Goal: Transaction & Acquisition: Purchase product/service

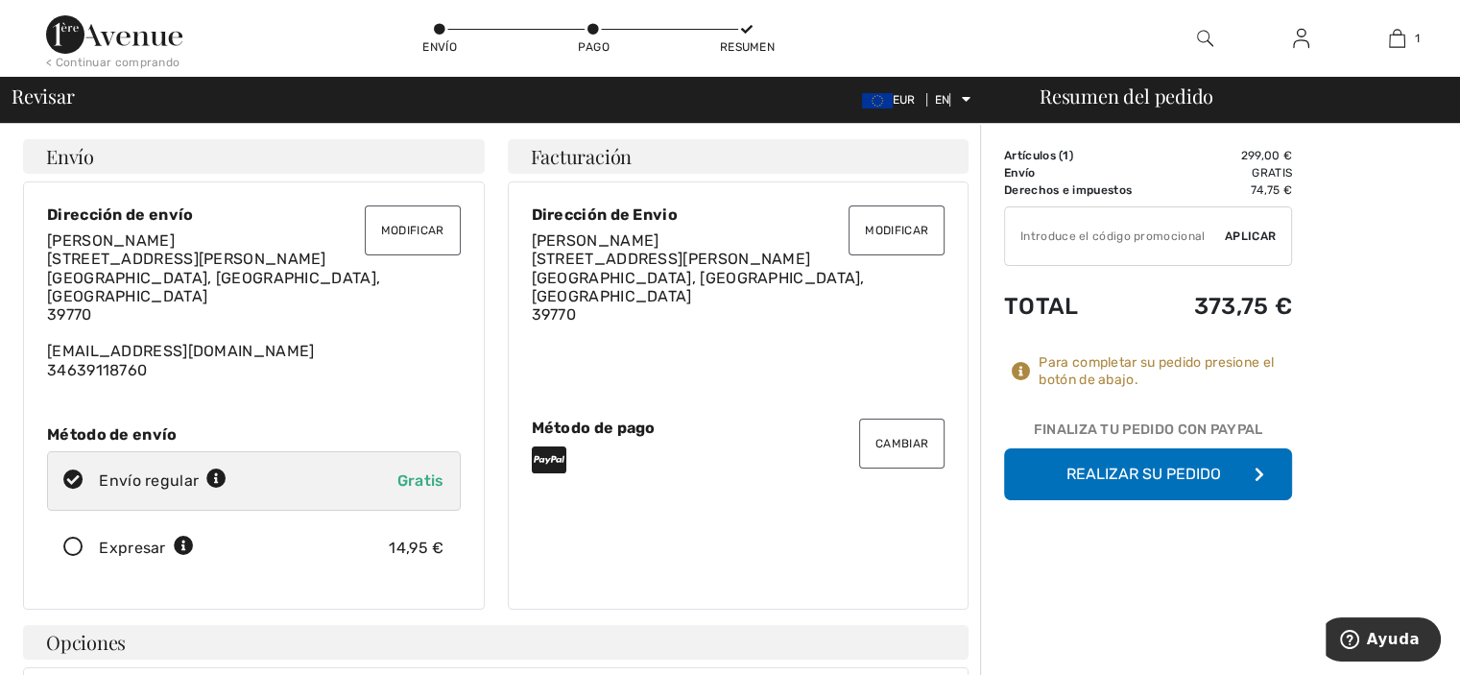
click at [1171, 467] on font "Realizar su pedido" at bounding box center [1144, 474] width 155 height 18
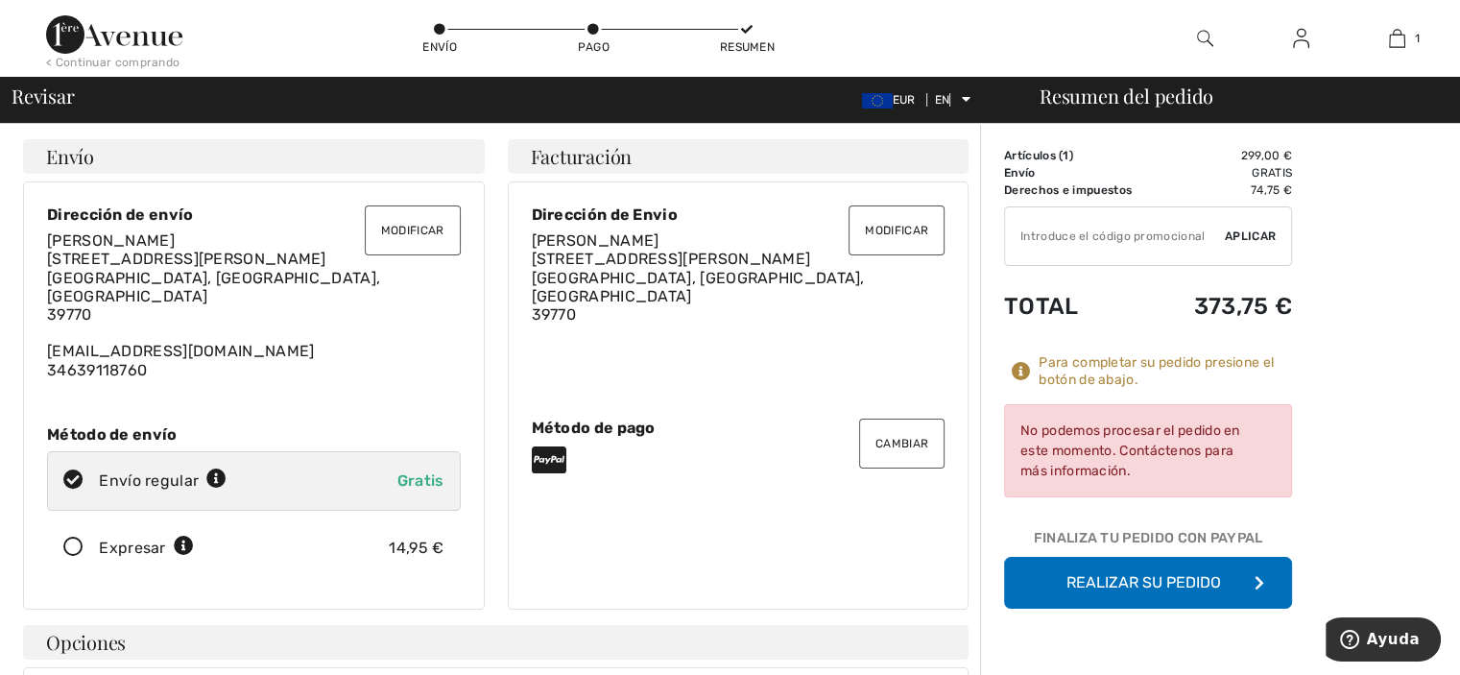
click at [1130, 581] on font "Realizar su pedido" at bounding box center [1144, 582] width 155 height 18
click at [1128, 583] on font "Realizar su pedido" at bounding box center [1144, 582] width 155 height 18
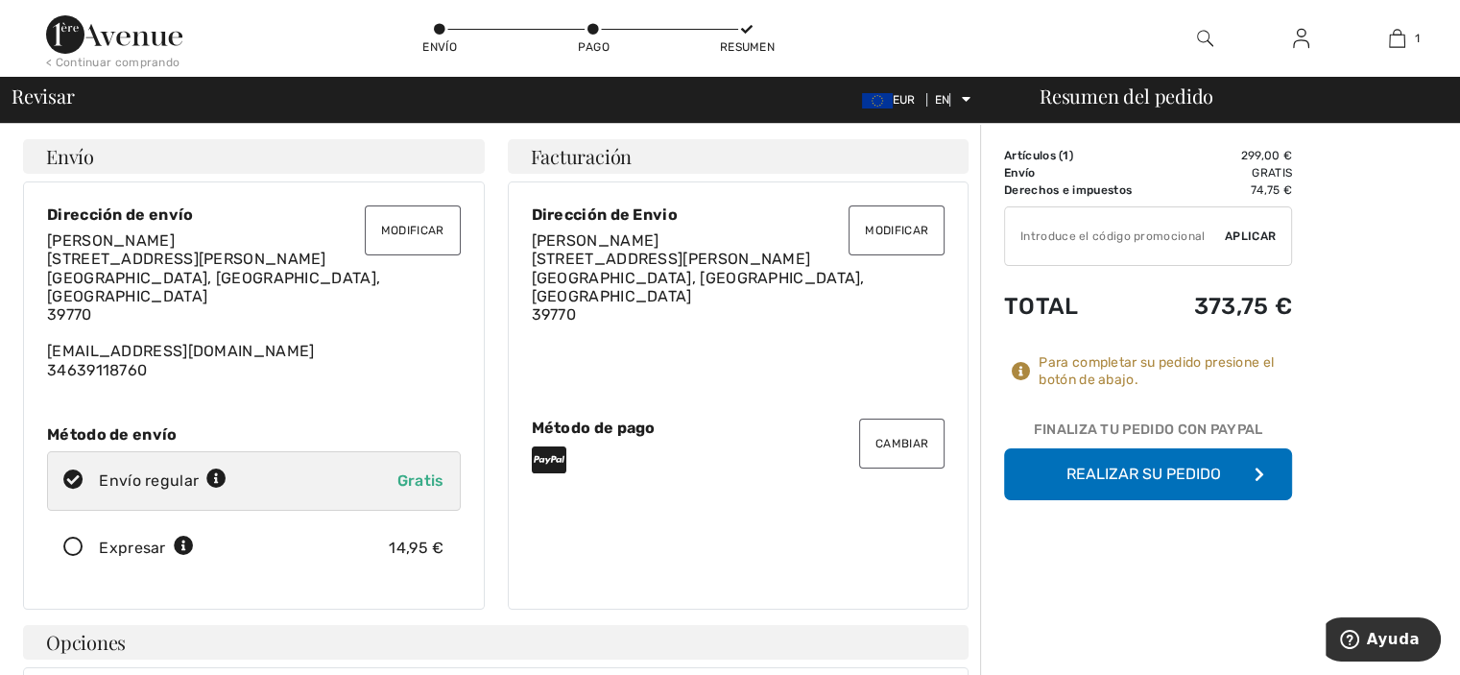
click at [1127, 478] on font "Realizar su pedido" at bounding box center [1144, 474] width 155 height 18
